Goal: Information Seeking & Learning: Learn about a topic

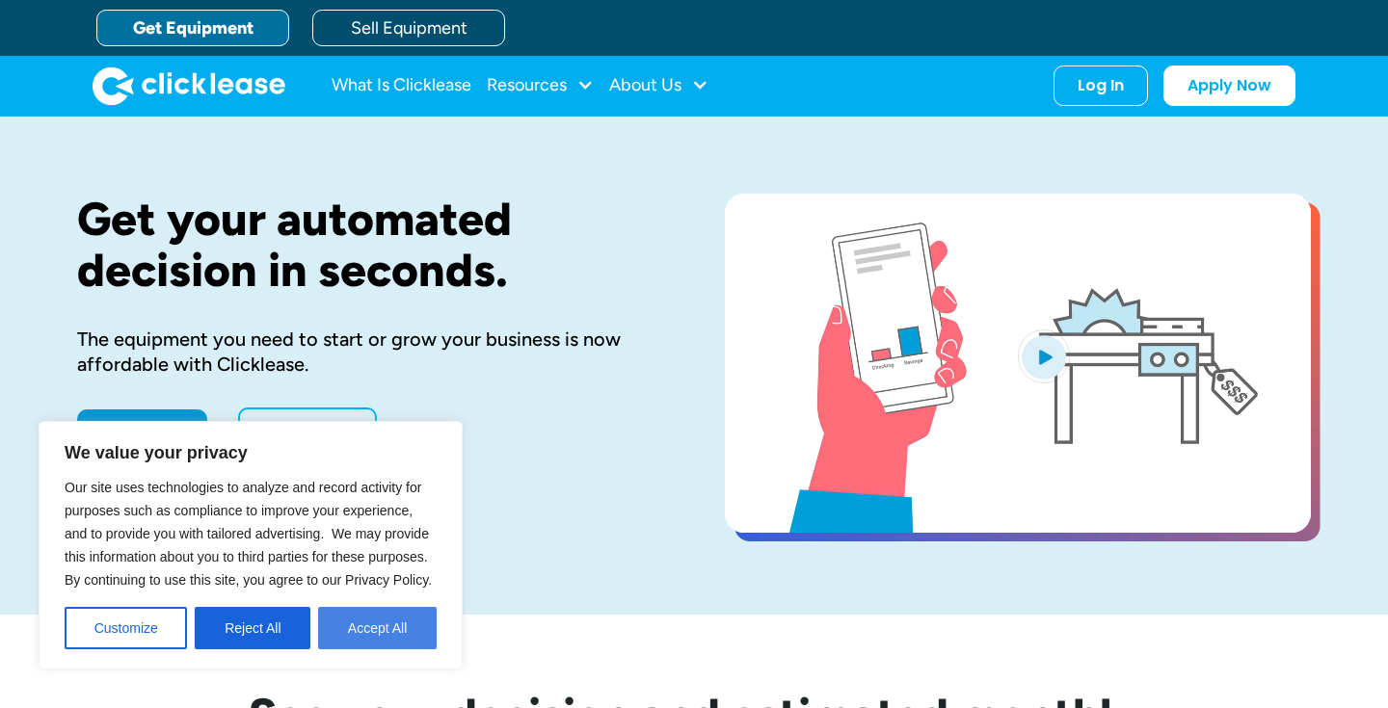
click at [381, 638] on button "Accept All" at bounding box center [377, 628] width 119 height 42
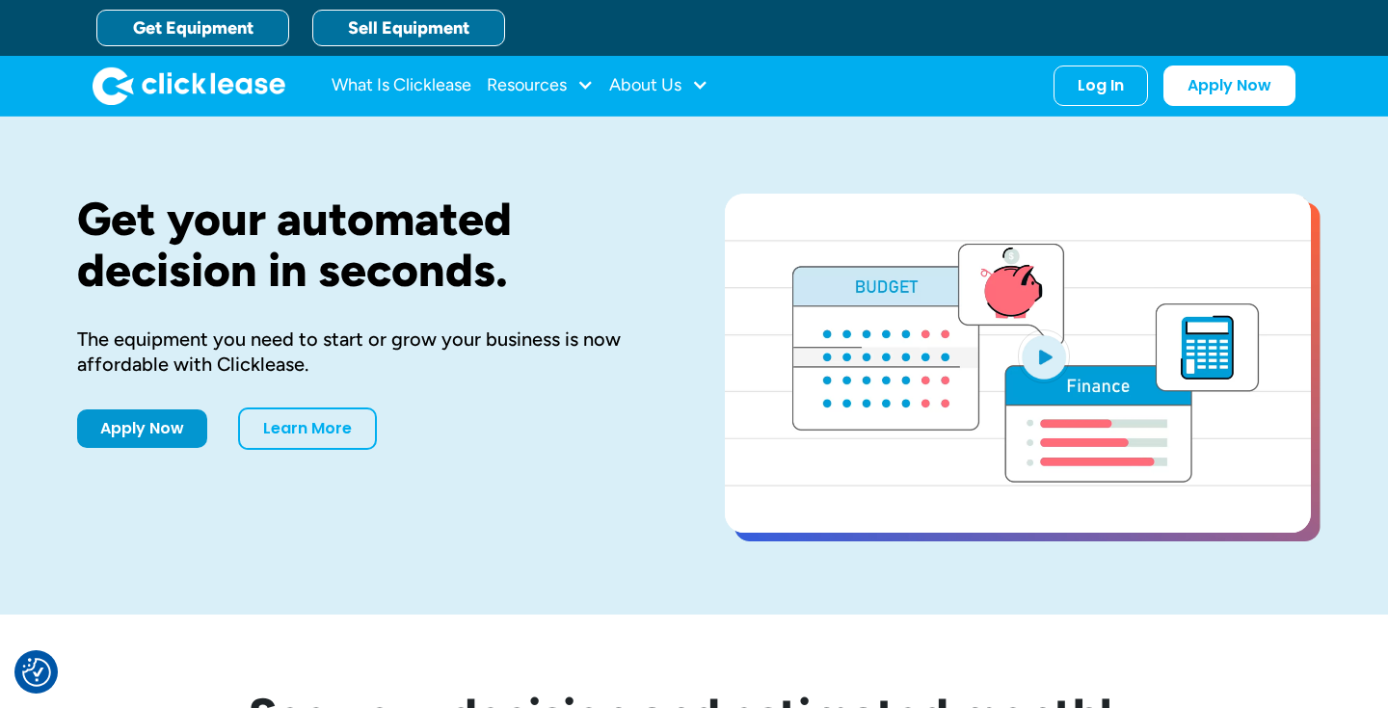
click at [429, 38] on link "Sell Equipment" at bounding box center [408, 28] width 193 height 37
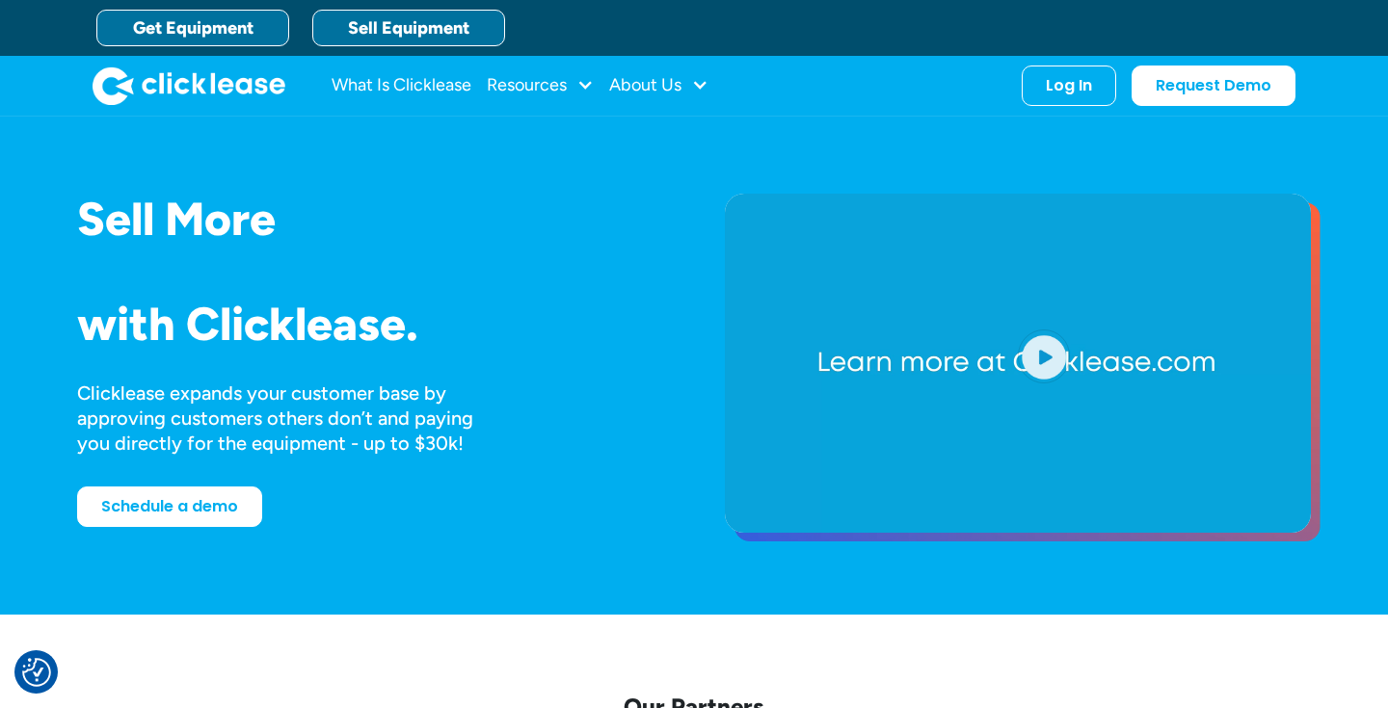
click at [238, 27] on link "Get Equipment" at bounding box center [192, 28] width 193 height 37
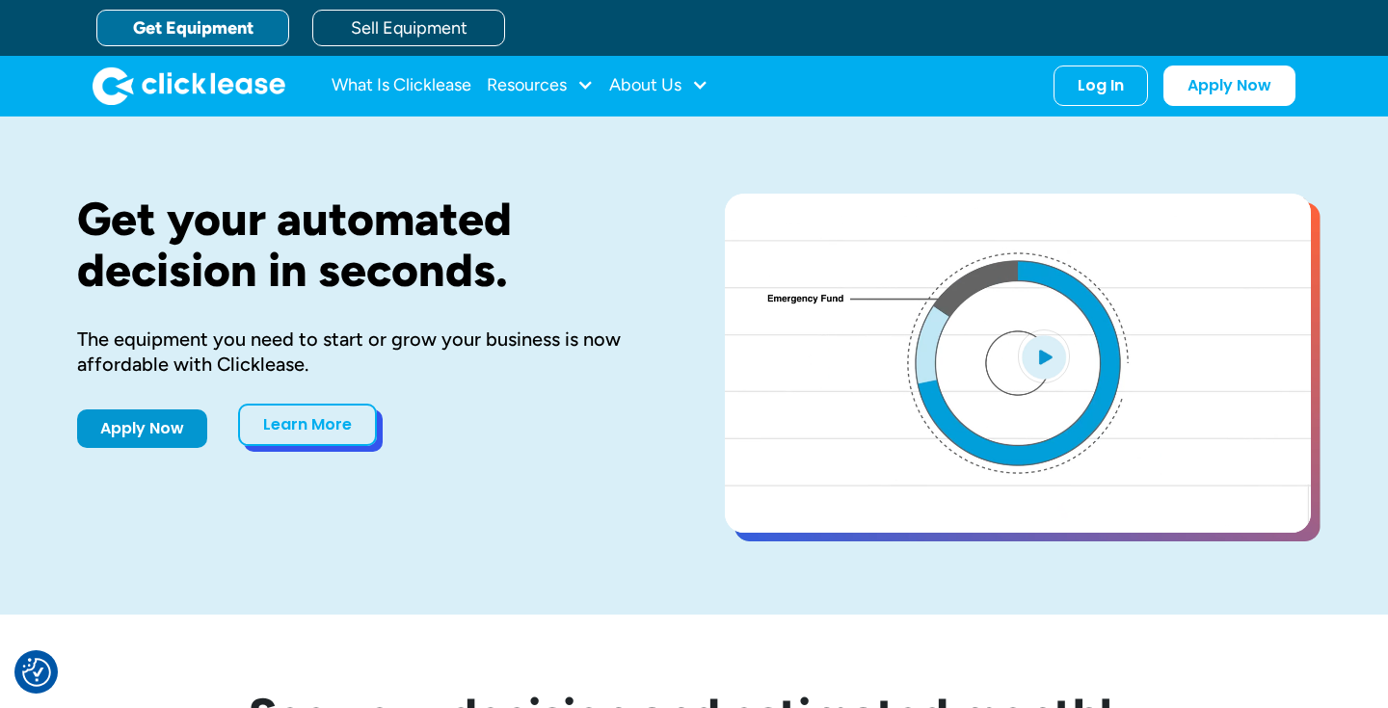
click at [342, 448] on div "Apply Now Learn More" at bounding box center [370, 429] width 586 height 42
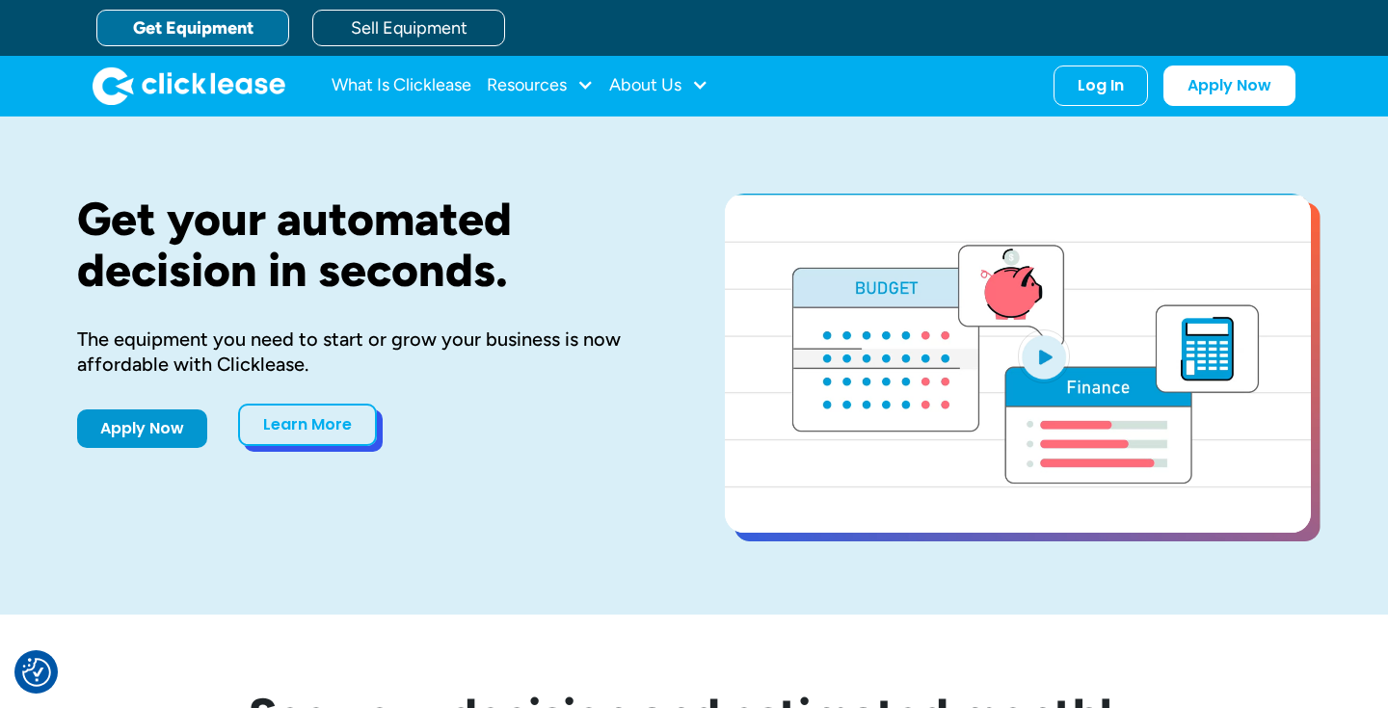
click at [341, 430] on link "Learn More" at bounding box center [307, 425] width 139 height 42
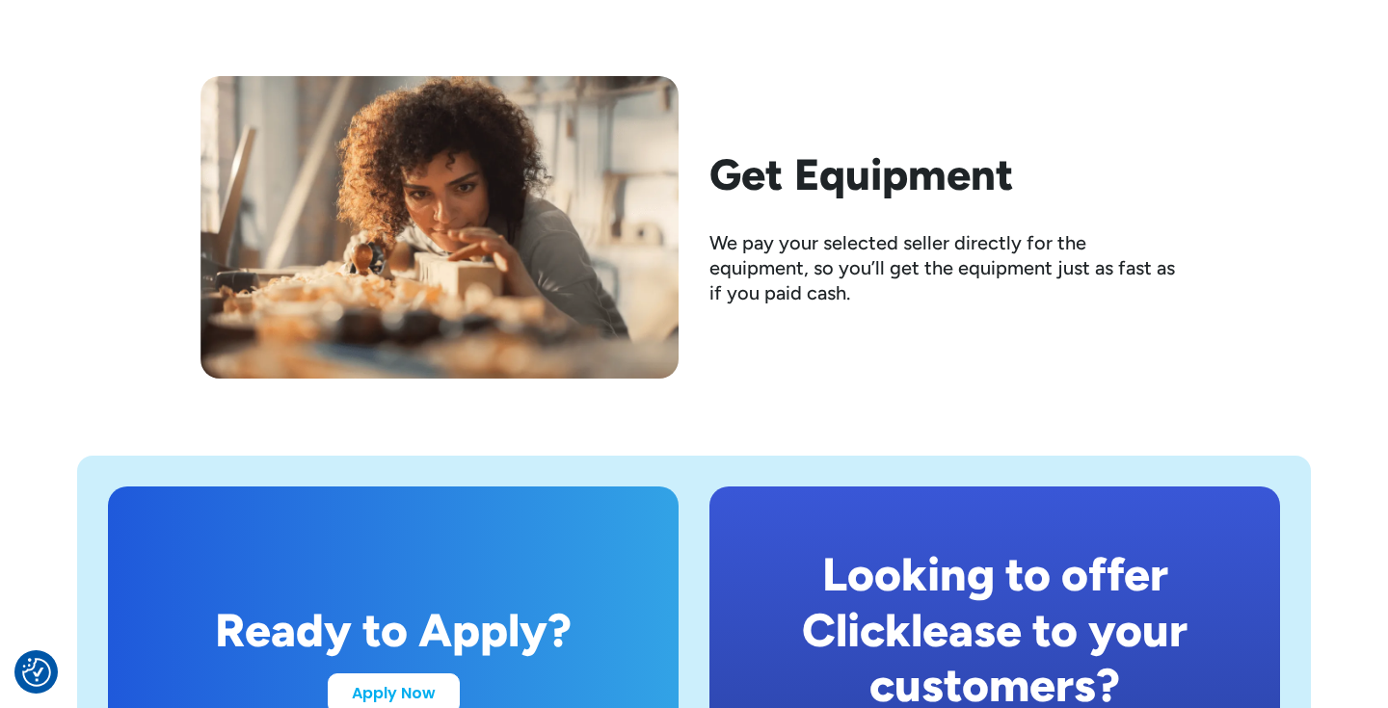
scroll to position [3385, 0]
